Goal: Transaction & Acquisition: Purchase product/service

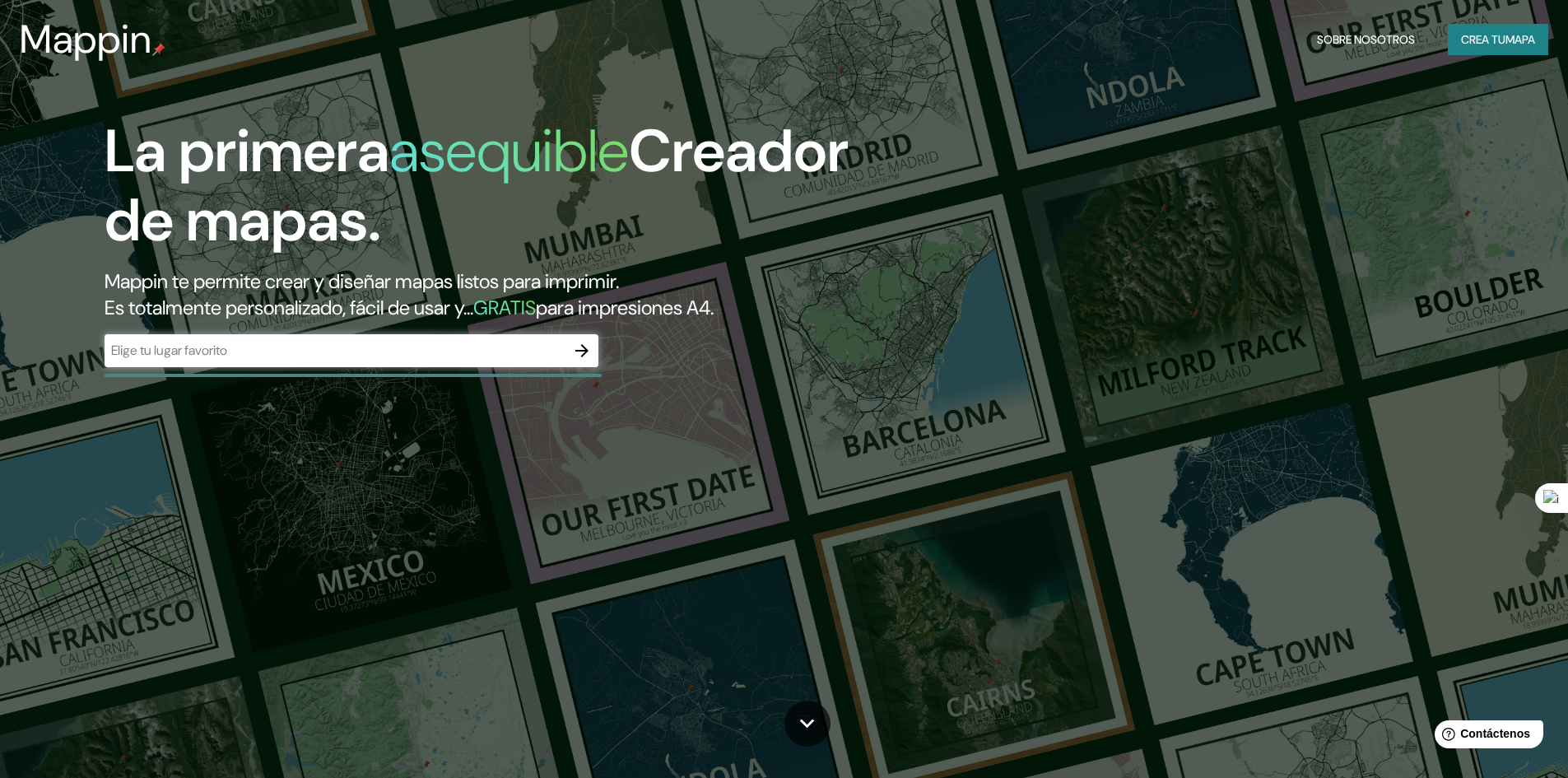
click at [1160, 173] on div "La primera asequible Creador de mapas. Mappin te permite crear y diseñar mapas …" at bounding box center [784, 389] width 1568 height 778
click at [1497, 39] on font "Crea tu" at bounding box center [1482, 40] width 44 height 15
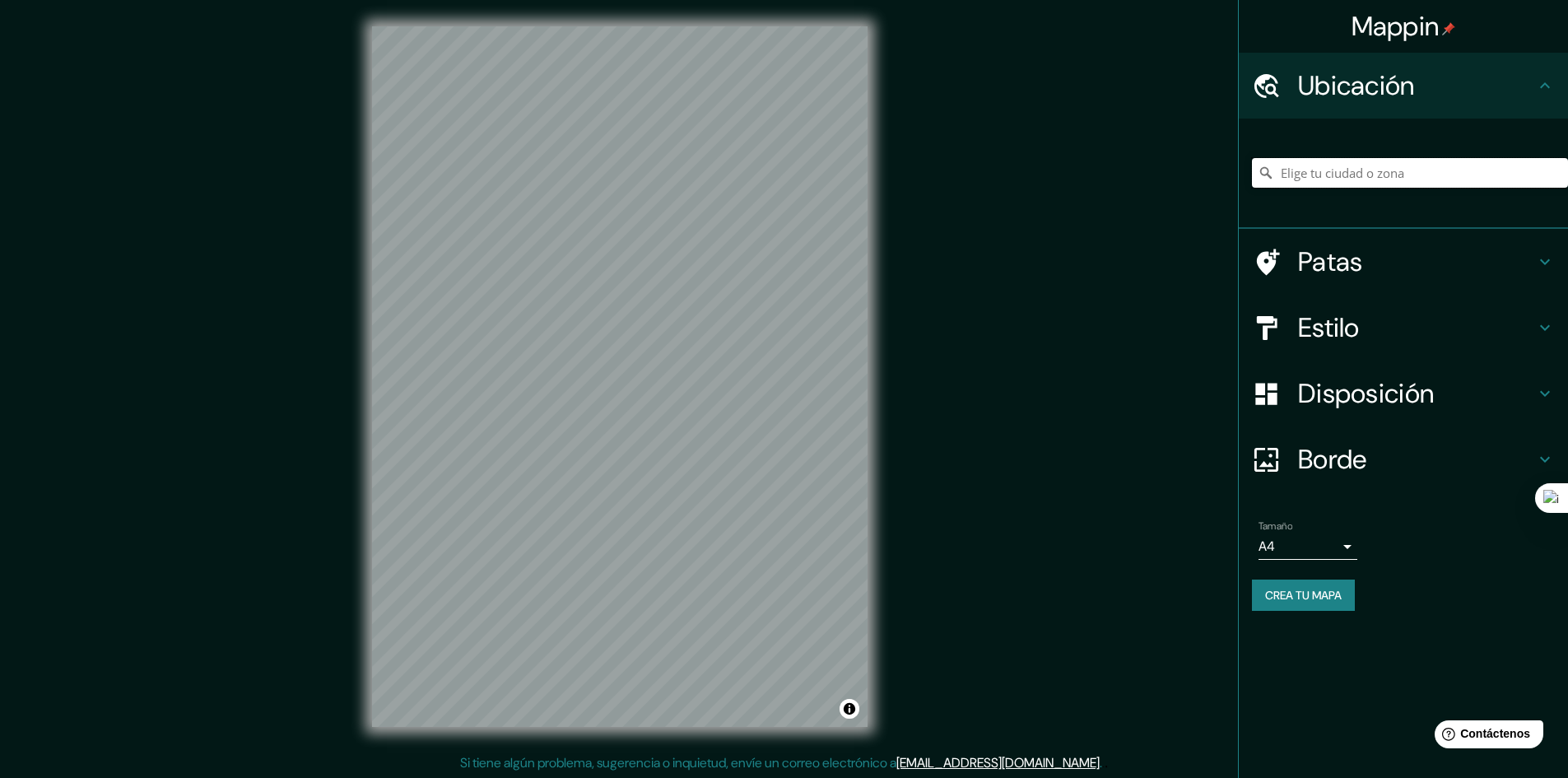
click at [1418, 180] on input "Elige tu ciudad o zona" at bounding box center [1410, 172] width 316 height 29
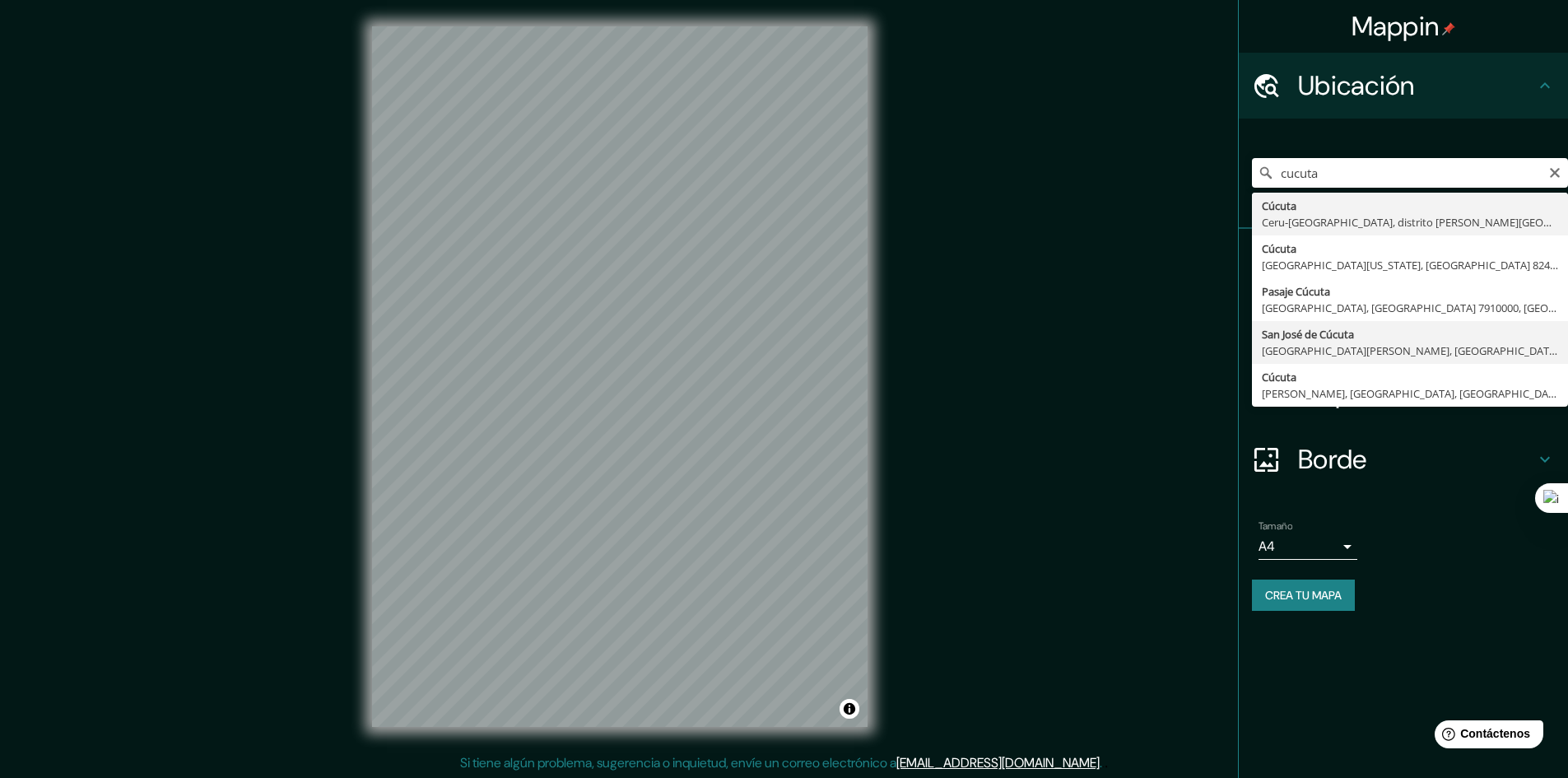
type input "San [PERSON_NAME], [GEOGRAPHIC_DATA][PERSON_NAME], [GEOGRAPHIC_DATA]"
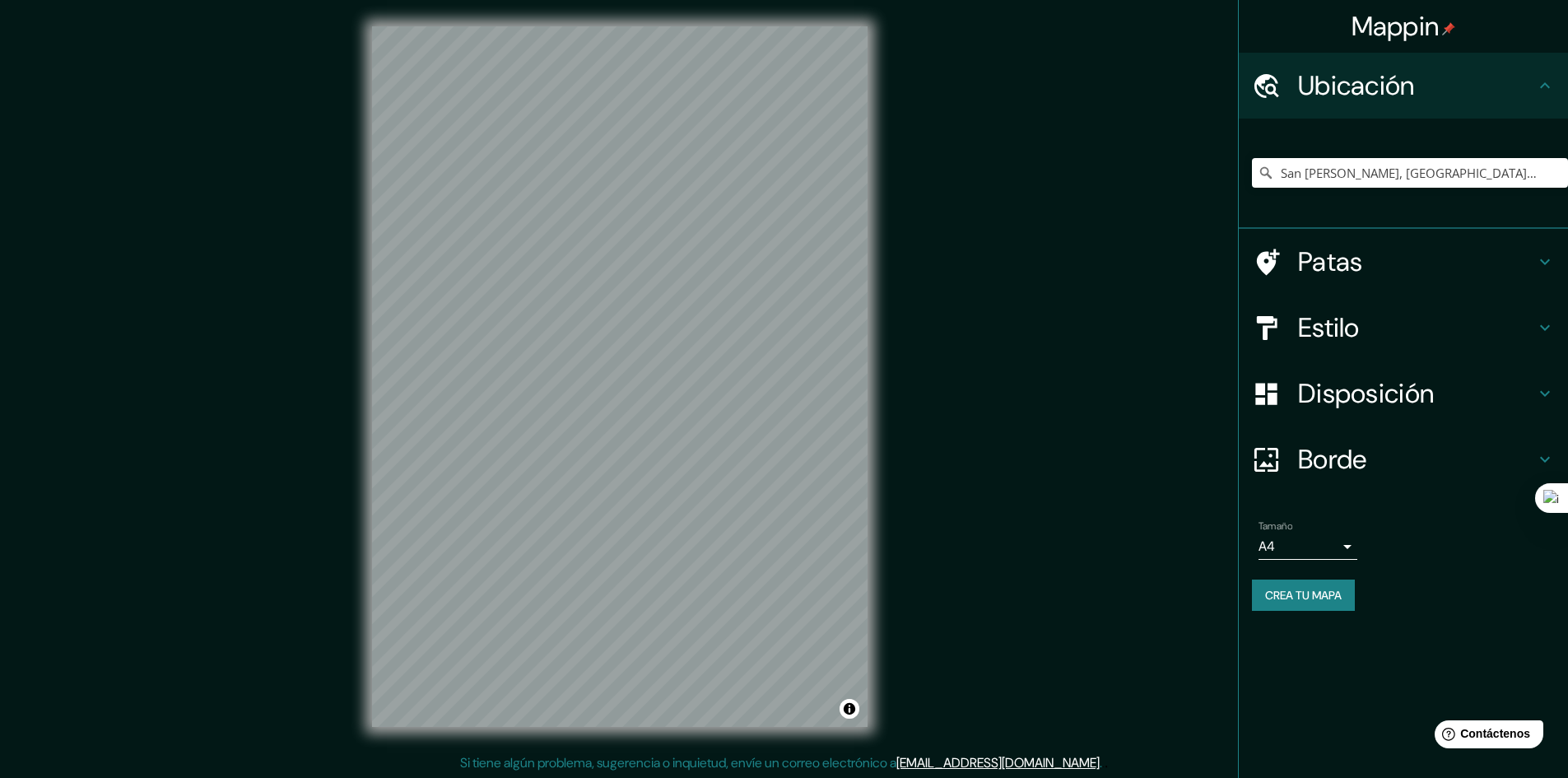
click at [1350, 261] on font "Patas" at bounding box center [1330, 262] width 65 height 35
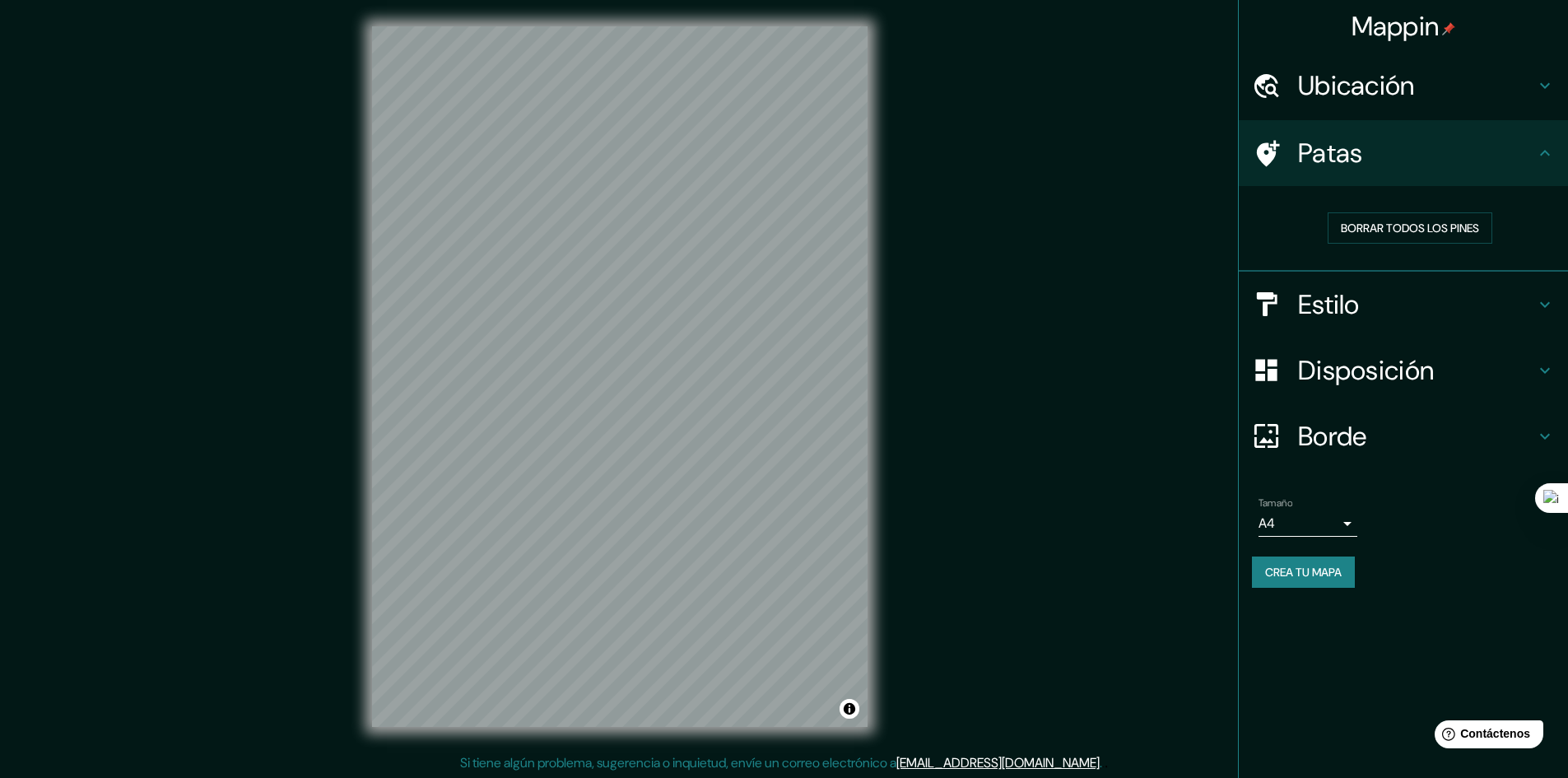
click at [1282, 319] on div "Estilo" at bounding box center [1403, 304] width 330 height 66
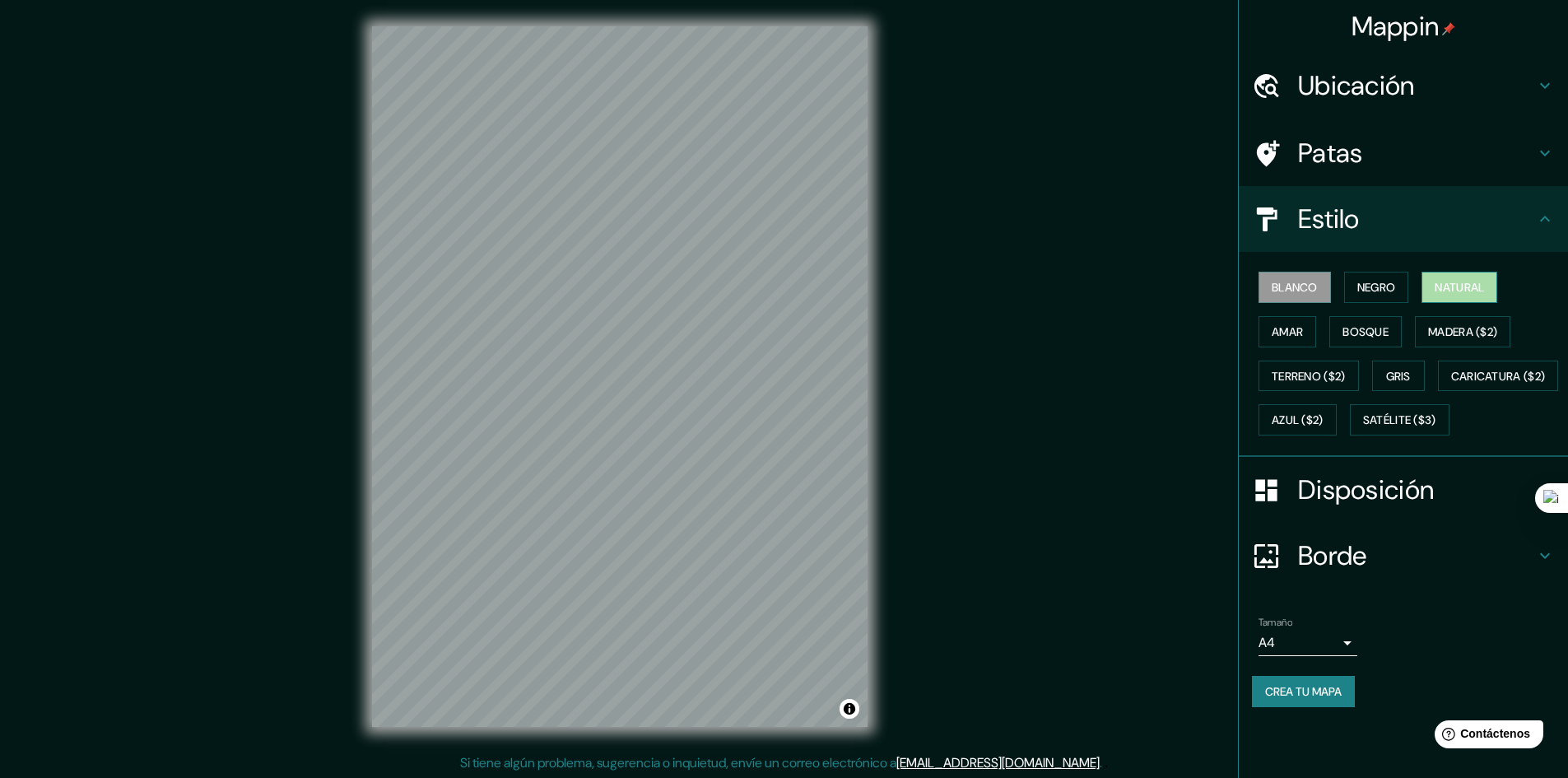
click at [1484, 284] on font "Natural" at bounding box center [1459, 287] width 49 height 15
click at [1301, 324] on font "Amar" at bounding box center [1286, 332] width 31 height 15
click at [1350, 331] on font "Bosque" at bounding box center [1365, 332] width 46 height 15
click at [1325, 375] on font "Terreno ($2)" at bounding box center [1308, 376] width 74 height 15
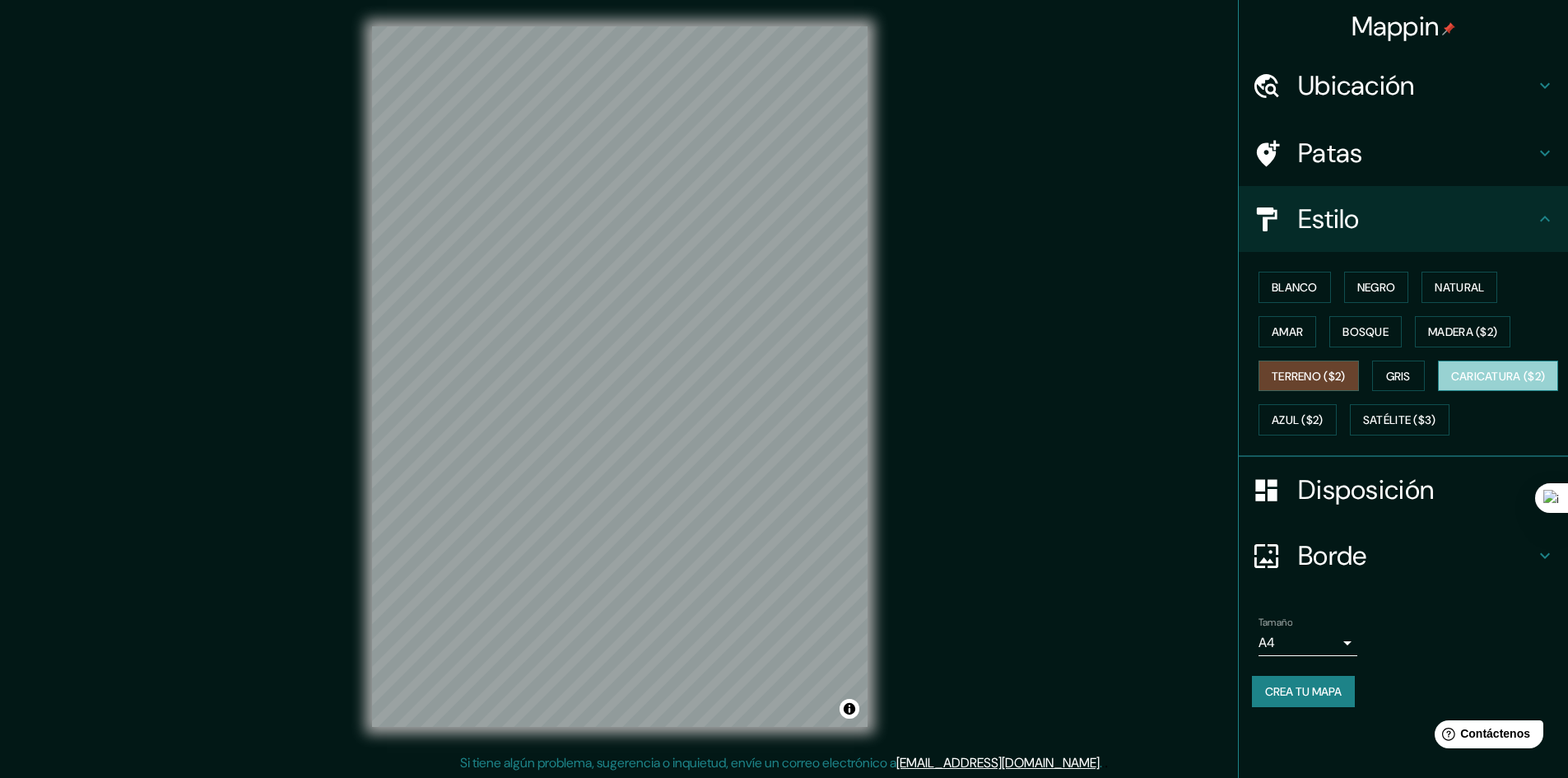
click at [1451, 387] on font "Caricatura ($2)" at bounding box center [1498, 376] width 94 height 22
click at [873, 624] on div "© Mapbox © OpenStreetMap Improve this map" at bounding box center [620, 377] width 548 height 754
click at [870, 704] on div "© Mapbox © OpenStreetMap Improve this map" at bounding box center [620, 377] width 548 height 754
click at [265, 271] on div "Mappin Ubicación [GEOGRAPHIC_DATA][PERSON_NAME], [GEOGRAPHIC_DATA][PERSON_NAME]…" at bounding box center [784, 390] width 1568 height 780
click at [918, 434] on div "Mappin Ubicación [GEOGRAPHIC_DATA][PERSON_NAME], [GEOGRAPHIC_DATA][PERSON_NAME]…" at bounding box center [784, 390] width 1568 height 780
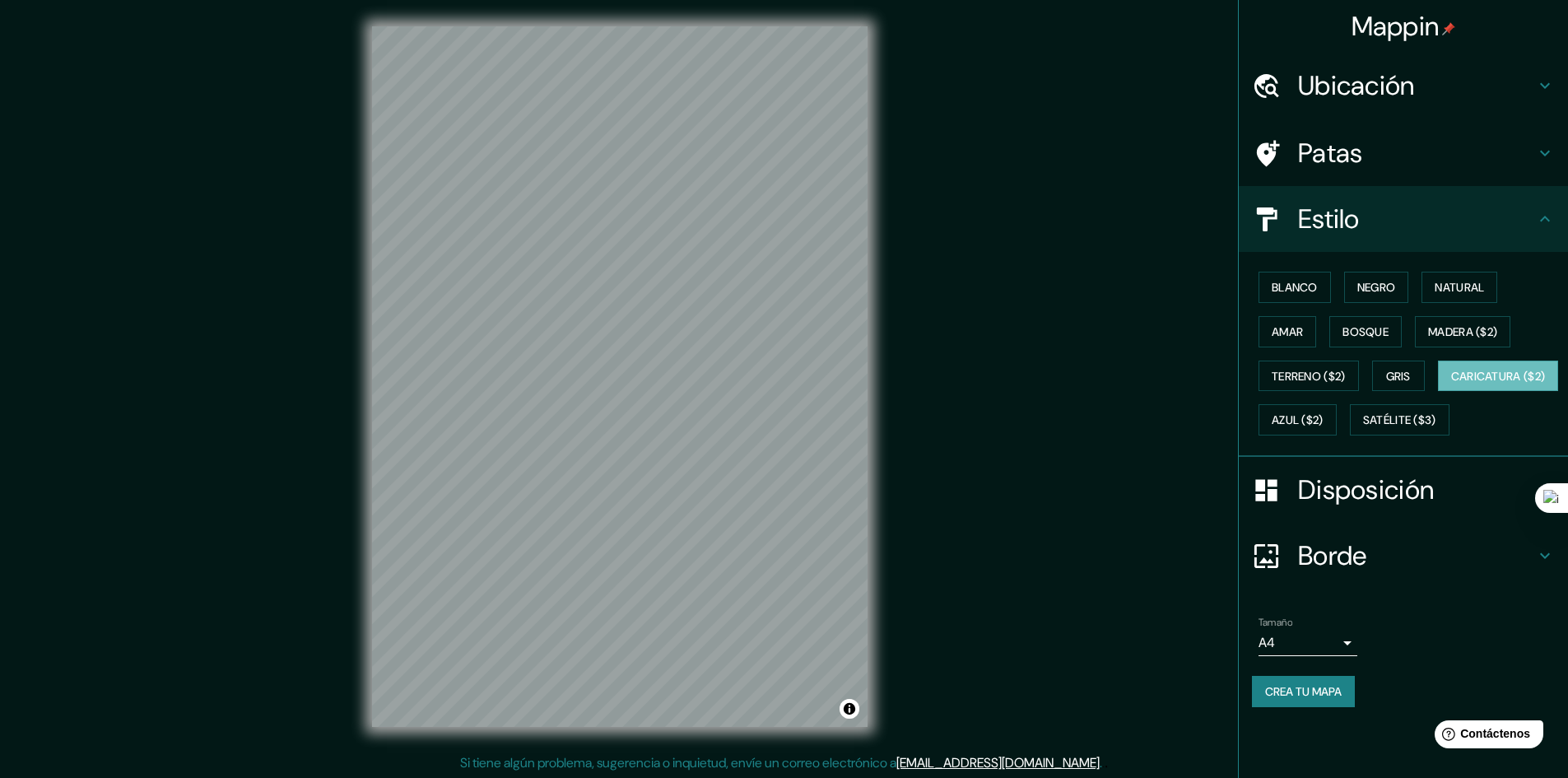
click at [170, 583] on div "Mappin Ubicación [GEOGRAPHIC_DATA][PERSON_NAME], [GEOGRAPHIC_DATA][PERSON_NAME]…" at bounding box center [784, 390] width 1568 height 780
click at [1344, 442] on div "Blanco Negro Natural Amar Bosque Madera ($2) Terreno ($2) Gris Caricatura ($2) …" at bounding box center [1410, 353] width 316 height 177
click at [1363, 428] on font "Satélite ($3)" at bounding box center [1399, 421] width 73 height 15
click at [1321, 290] on button "Blanco" at bounding box center [1294, 286] width 73 height 31
click at [1377, 295] on font "Negro" at bounding box center [1376, 287] width 39 height 15
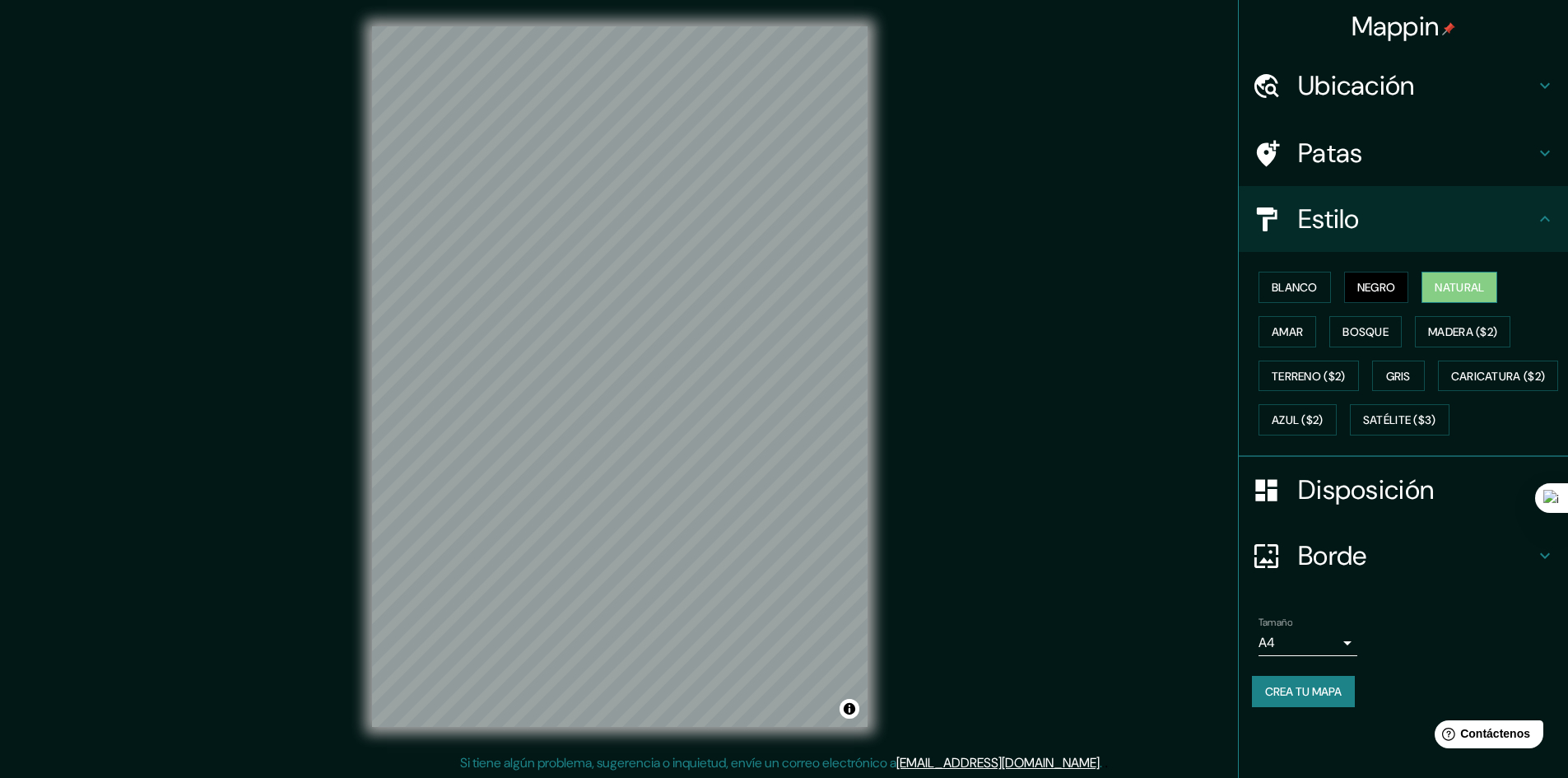
click at [1451, 293] on font "Natural" at bounding box center [1459, 287] width 49 height 15
click at [1459, 321] on font "Madera ($2)" at bounding box center [1462, 332] width 69 height 22
click at [1361, 335] on font "Bosque" at bounding box center [1365, 332] width 46 height 15
click at [1285, 336] on font "Amar" at bounding box center [1286, 332] width 31 height 15
click at [1299, 372] on font "Terreno ($2)" at bounding box center [1308, 376] width 74 height 15
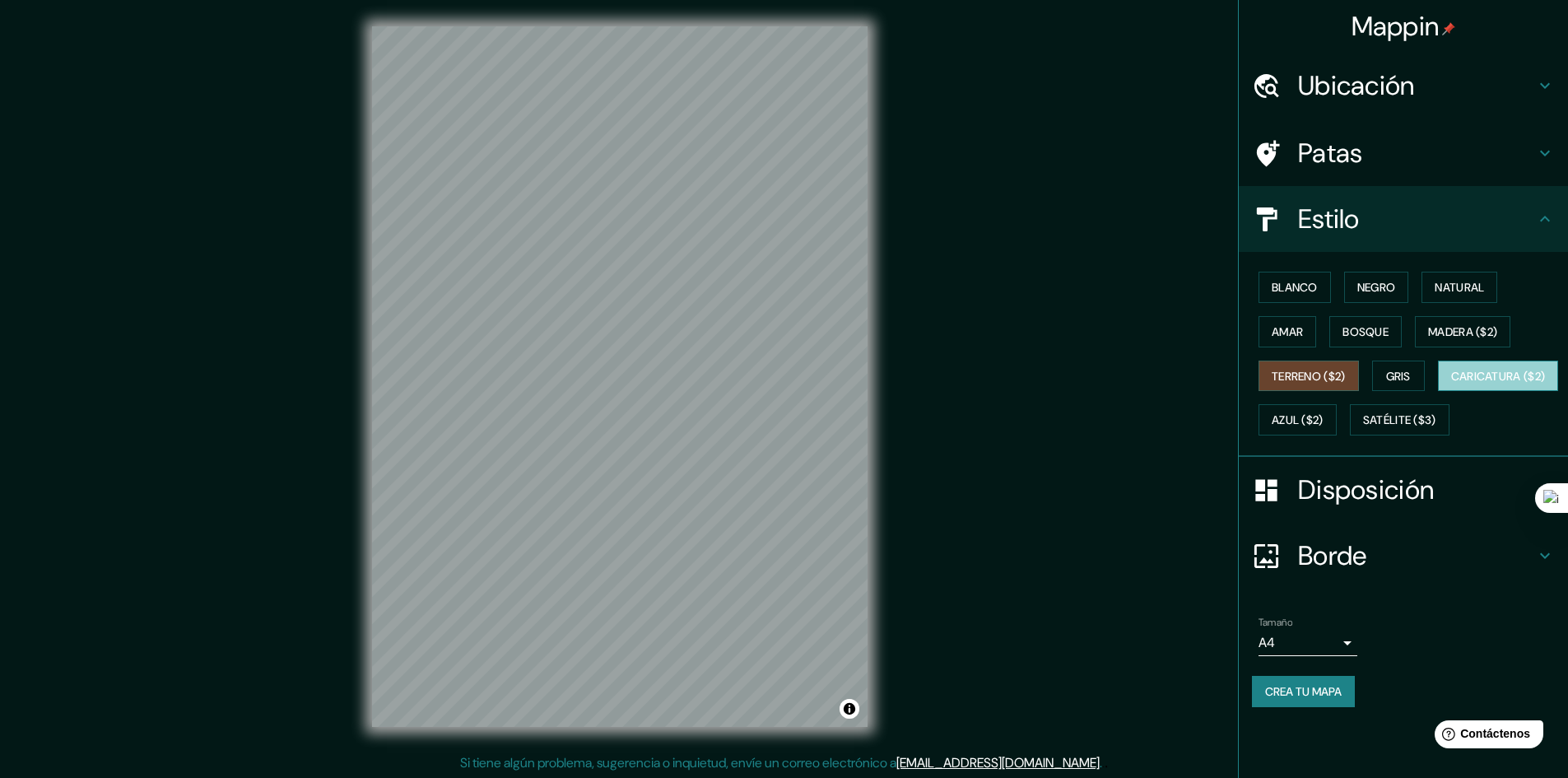
click at [1451, 387] on font "Caricatura ($2)" at bounding box center [1498, 376] width 94 height 22
